Goal: Task Accomplishment & Management: Manage account settings

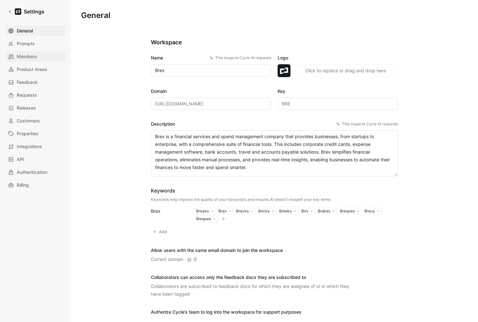
click at [26, 55] on span "Members" at bounding box center [27, 57] width 20 height 8
click at [30, 58] on span "Members" at bounding box center [27, 57] width 20 height 8
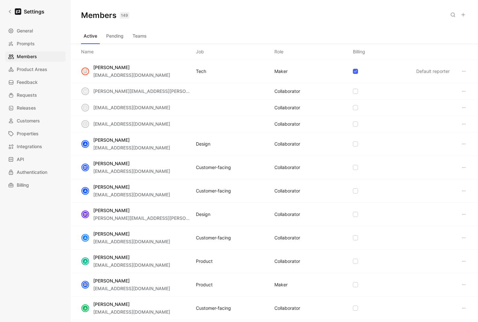
click at [137, 34] on button "Teams" at bounding box center [139, 36] width 19 height 10
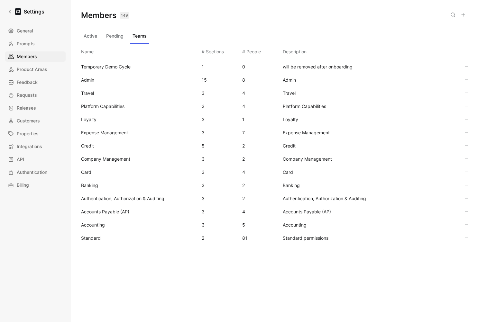
click at [102, 238] on span "Standard" at bounding box center [138, 238] width 115 height 8
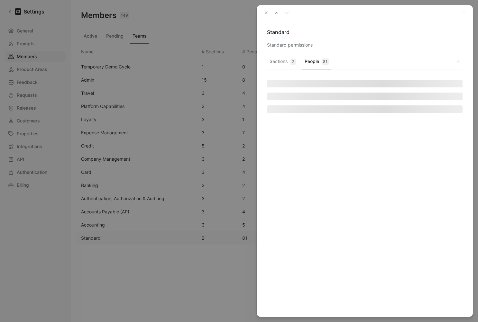
click at [321, 62] on button "People 81" at bounding box center [316, 63] width 29 height 13
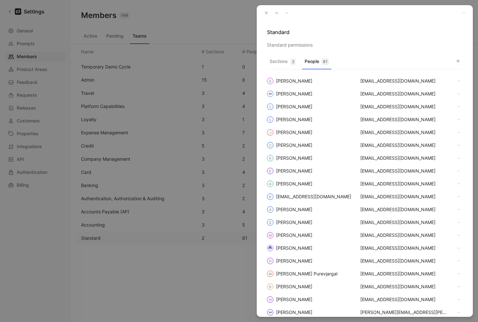
click at [457, 62] on icon "button" at bounding box center [457, 61] width 5 height 5
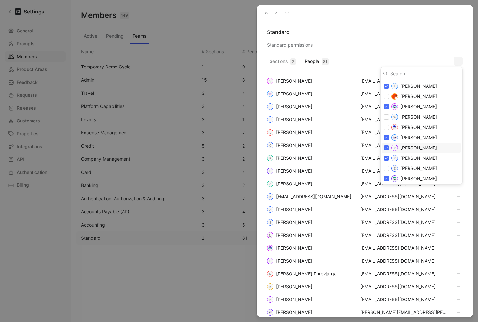
scroll to position [980, 0]
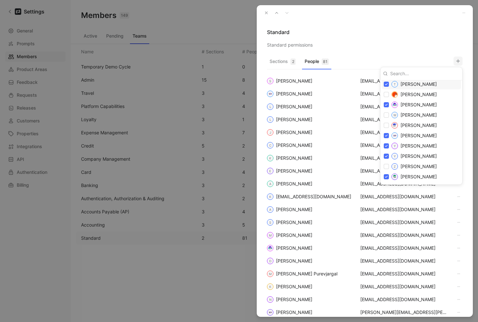
click at [188, 26] on div at bounding box center [239, 161] width 478 height 322
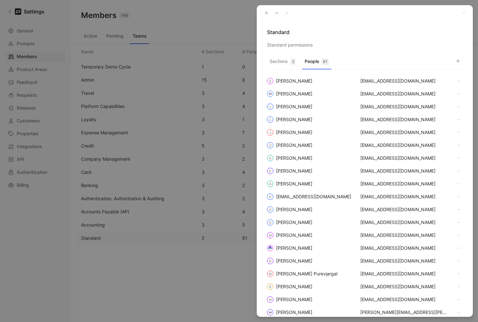
click at [16, 7] on div at bounding box center [239, 161] width 478 height 322
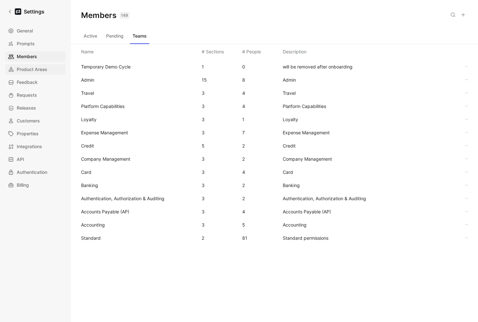
click at [24, 71] on span "Product Areas" at bounding box center [32, 70] width 31 height 8
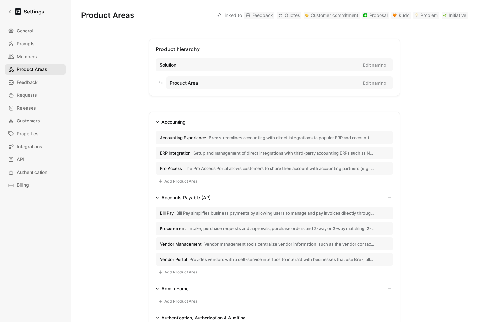
click at [47, 71] on link "Product Areas" at bounding box center [35, 69] width 60 height 10
click at [7, 5] on link "Settings" at bounding box center [26, 11] width 42 height 13
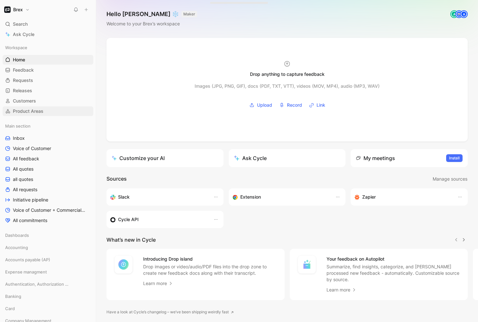
click at [24, 112] on span "Product Areas" at bounding box center [28, 111] width 31 height 6
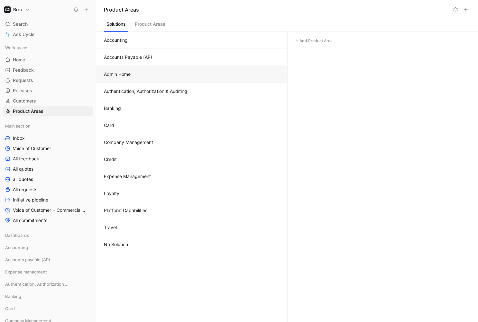
click at [138, 75] on button "Admin Home" at bounding box center [191, 74] width 191 height 17
click at [199, 37] on button "Accounting" at bounding box center [191, 40] width 191 height 17
click at [189, 79] on button "Admin Home" at bounding box center [191, 74] width 191 height 17
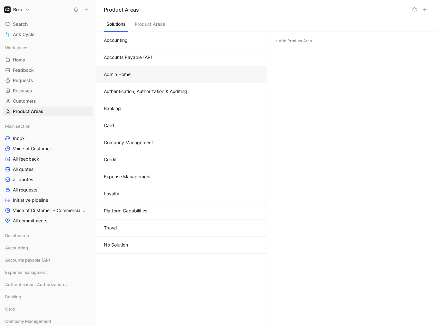
click at [414, 9] on icon at bounding box center [414, 9] width 5 height 5
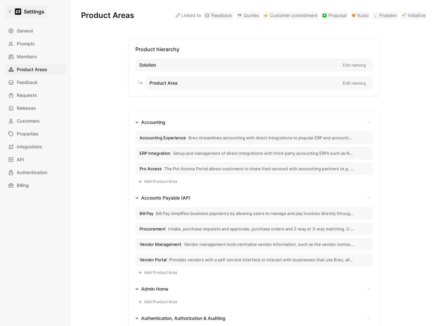
click at [10, 10] on icon at bounding box center [10, 11] width 5 height 5
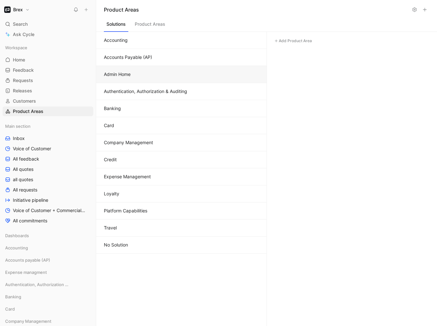
click at [18, 11] on h1 "Brex" at bounding box center [18, 10] width 10 height 6
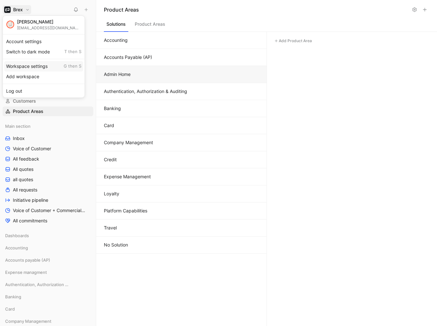
click at [23, 68] on div "Workspace settings G then S" at bounding box center [43, 66] width 79 height 10
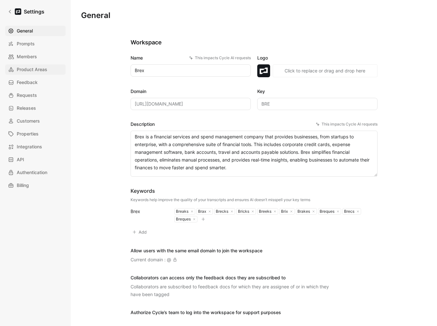
click at [36, 66] on span "Product Areas" at bounding box center [32, 70] width 31 height 8
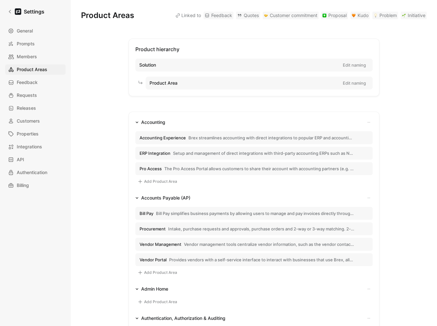
scroll to position [132, 0]
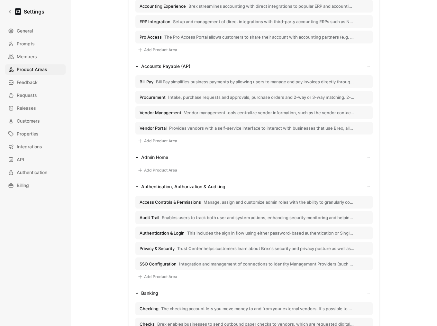
click at [152, 157] on div "Admin Home" at bounding box center [154, 157] width 27 height 8
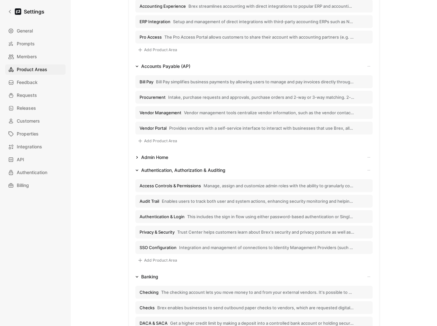
click at [152, 157] on div "Admin Home" at bounding box center [154, 157] width 27 height 8
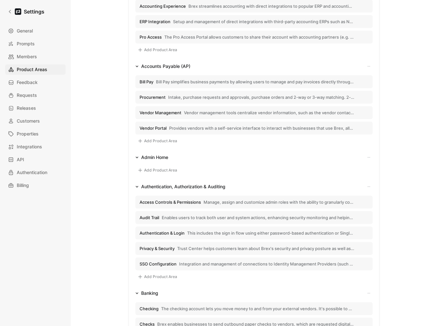
click at [137, 158] on button "Admin Home" at bounding box center [152, 157] width 38 height 8
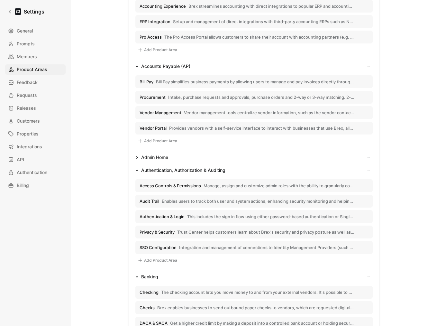
click at [136, 158] on icon "button" at bounding box center [136, 157] width 3 height 3
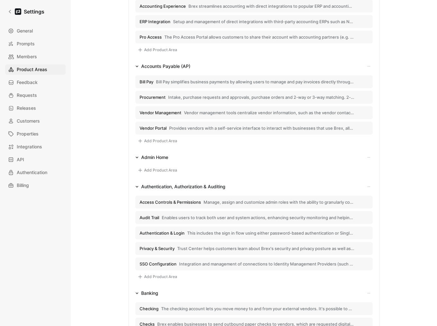
click at [147, 156] on div "Admin Home" at bounding box center [154, 157] width 27 height 8
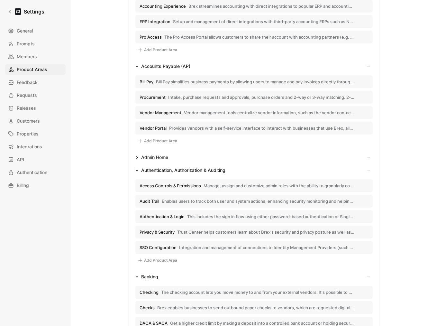
click at [367, 158] on icon "button" at bounding box center [369, 157] width 4 height 4
click at [258, 152] on div at bounding box center [218, 163] width 437 height 326
click at [368, 158] on icon "button" at bounding box center [369, 157] width 4 height 4
click at [348, 172] on span "Edit title Solution" at bounding box center [348, 169] width 35 height 6
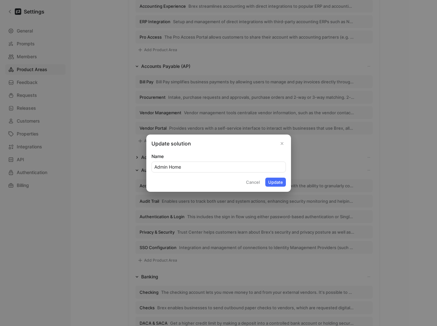
click at [282, 145] on icon "Close" at bounding box center [282, 143] width 5 height 5
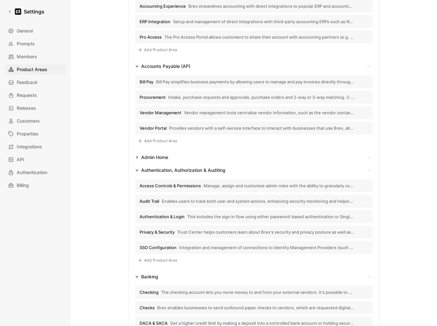
click at [367, 157] on icon "button" at bounding box center [369, 157] width 4 height 4
click at [338, 180] on span "Delete Solution" at bounding box center [347, 179] width 32 height 6
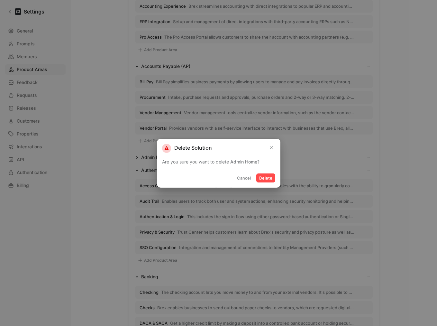
click at [264, 174] on button "Delete" at bounding box center [265, 177] width 19 height 9
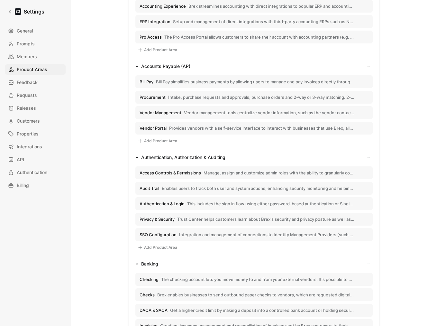
click at [136, 155] on button "Authentication, Authorization & Auditing" at bounding box center [180, 157] width 95 height 8
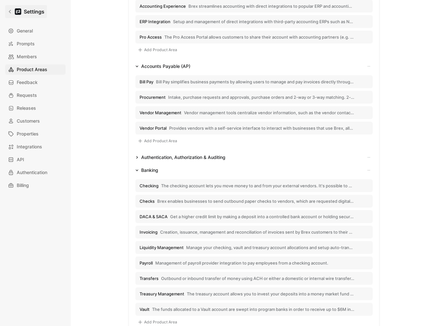
click at [10, 11] on icon at bounding box center [10, 12] width 2 height 4
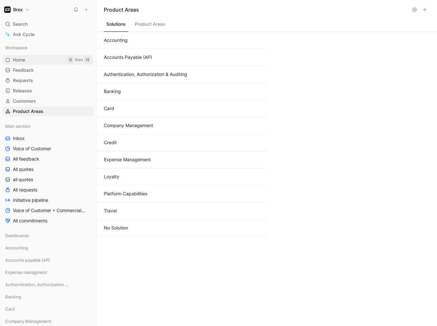
click at [21, 61] on span "Home" at bounding box center [19, 60] width 12 height 6
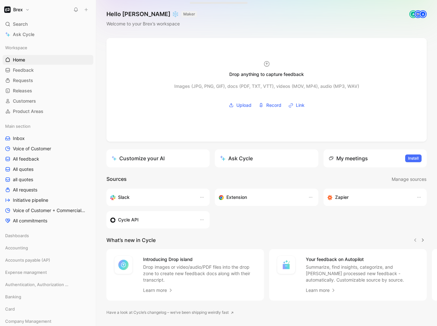
click at [26, 6] on button "Brex" at bounding box center [17, 9] width 29 height 9
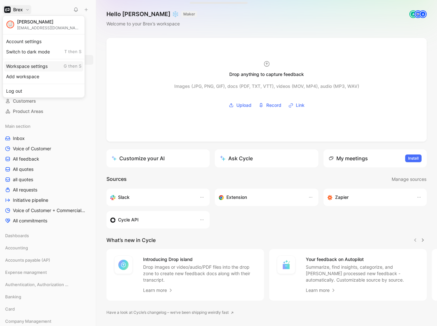
click at [32, 67] on div "Workspace settings G then S" at bounding box center [43, 66] width 79 height 10
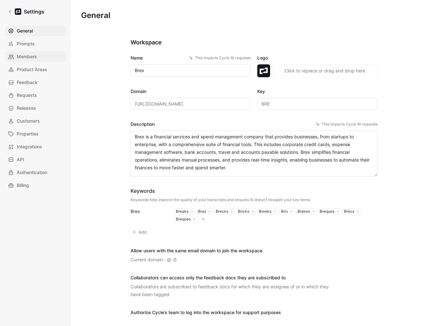
click at [26, 58] on span "Members" at bounding box center [27, 57] width 20 height 8
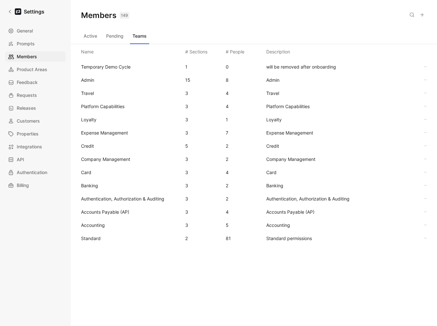
click at [103, 236] on span "Standard" at bounding box center [130, 238] width 99 height 8
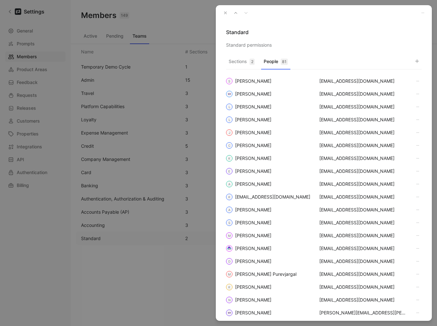
click at [275, 60] on button "People 81" at bounding box center [275, 63] width 29 height 13
click at [422, 62] on div "Sections 2 People 81 S Sarah Sisson ssisson@brex.com Ying Xin yxin@brex.com L L…" at bounding box center [324, 187] width 216 height 265
click at [419, 60] on icon "button" at bounding box center [417, 61] width 5 height 5
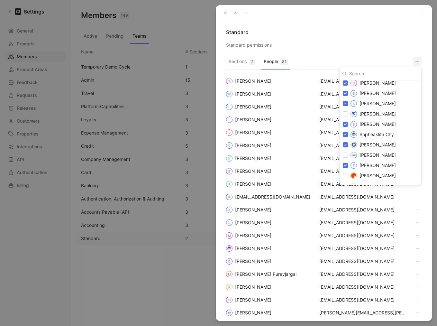
scroll to position [980, 0]
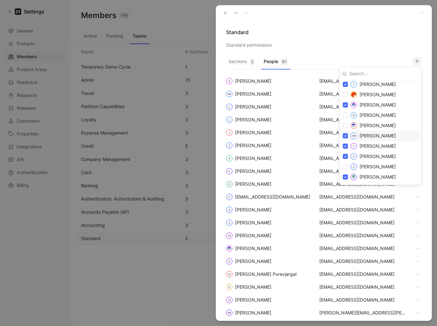
click at [226, 13] on div at bounding box center [218, 163] width 437 height 326
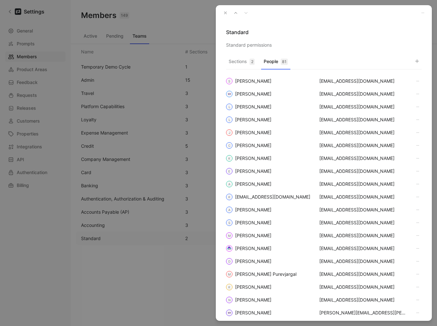
click at [224, 11] on icon "button" at bounding box center [225, 13] width 5 height 5
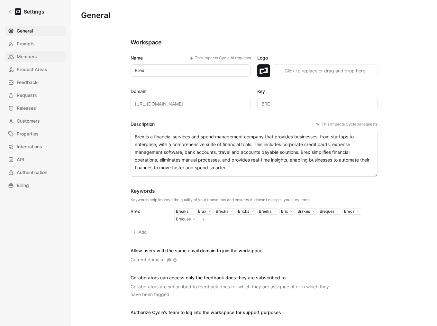
click at [30, 53] on span "Members" at bounding box center [27, 57] width 20 height 8
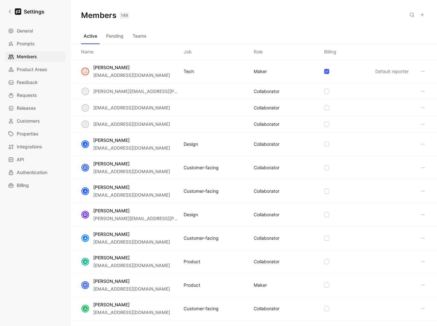
click at [423, 16] on icon at bounding box center [422, 14] width 5 height 5
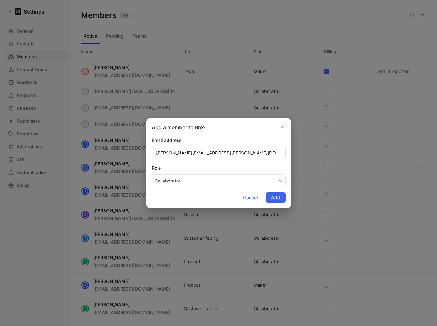
type input "[PERSON_NAME][EMAIL_ADDRESS][PERSON_NAME][DOMAIN_NAME]"
click at [277, 201] on span "Add" at bounding box center [275, 198] width 9 height 8
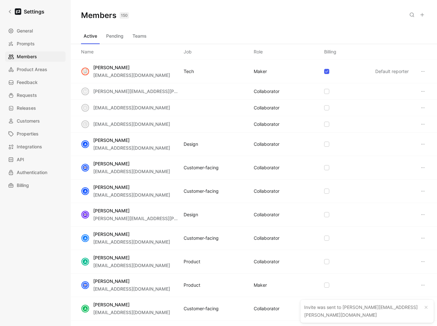
click at [143, 38] on button "Teams" at bounding box center [139, 36] width 19 height 10
